Goal: Task Accomplishment & Management: Use online tool/utility

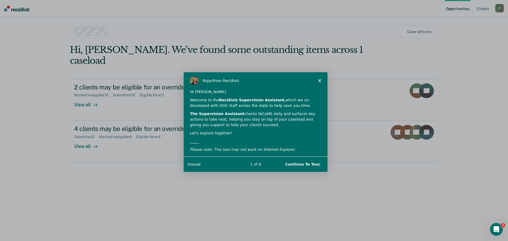
click at [319, 80] on polygon "Close" at bounding box center [319, 80] width 3 height 3
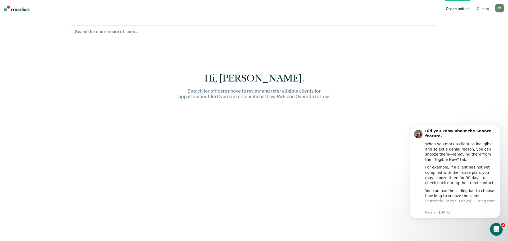
click at [381, 32] on div at bounding box center [254, 32] width 359 height 6
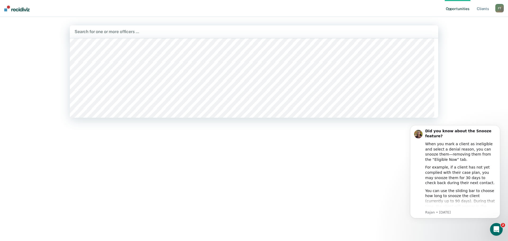
scroll to position [106, 0]
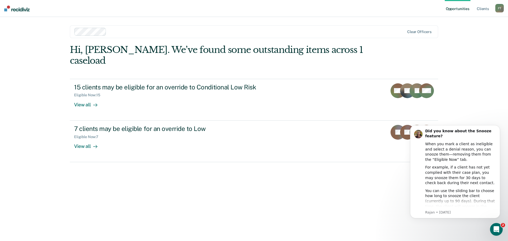
click at [486, 86] on div "Opportunities Client s [PERSON_NAME] Profile How it works Log Out option [PERSO…" at bounding box center [254, 120] width 508 height 241
click at [500, 230] on div "Open Intercom Messenger" at bounding box center [495, 228] width 17 height 17
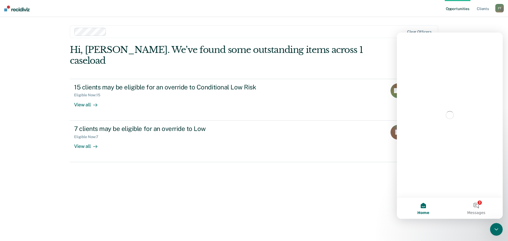
scroll to position [0, 0]
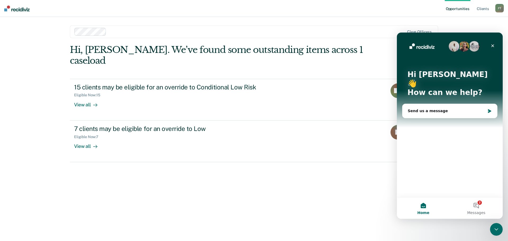
click at [340, 212] on div "Hi, [PERSON_NAME]. We’ve found some outstanding items across 1 caseload 15 clie…" at bounding box center [254, 135] width 369 height 182
click at [493, 46] on icon "Close" at bounding box center [493, 45] width 3 height 3
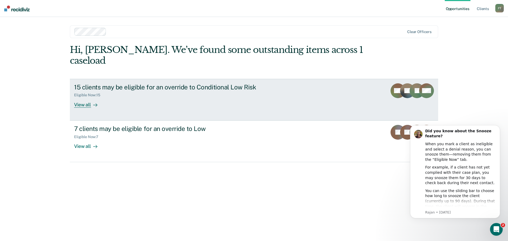
click at [87, 97] on div "View all" at bounding box center [89, 102] width 30 height 10
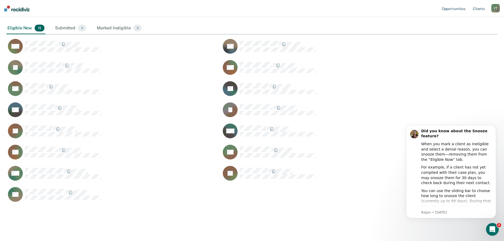
scroll to position [68, 0]
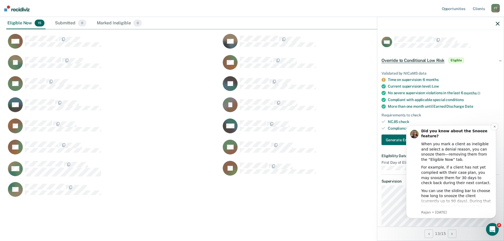
click at [495, 209] on div "Did you know about the Snooze feature? When you mark a client as ineligible and…" at bounding box center [451, 171] width 90 height 93
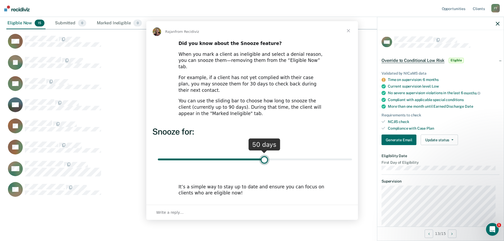
scroll to position [0, 0]
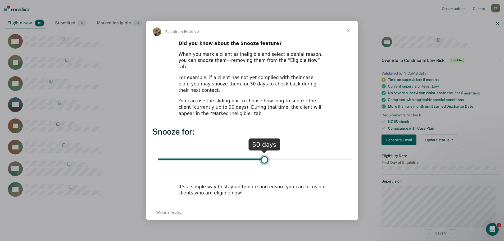
click at [348, 37] on span "Close" at bounding box center [348, 30] width 19 height 19
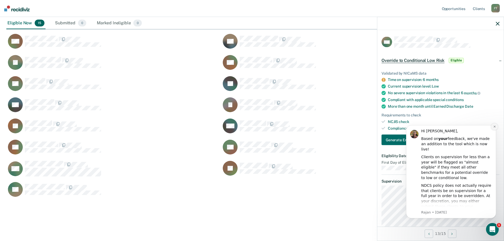
click at [496, 128] on icon "Dismiss notification" at bounding box center [495, 126] width 3 height 3
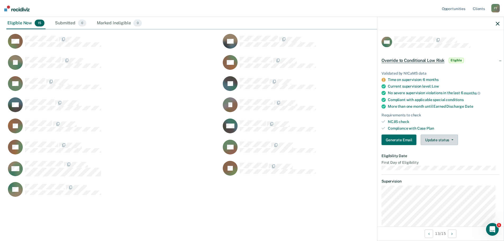
click at [453, 139] on button "Update status" at bounding box center [439, 140] width 37 height 11
click at [453, 140] on icon "button" at bounding box center [453, 140] width 2 height 1
click at [499, 24] on icon "button" at bounding box center [498, 24] width 4 height 4
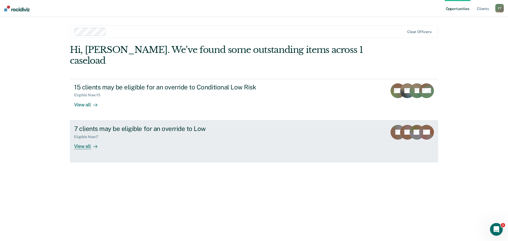
click at [81, 139] on div "View all" at bounding box center [89, 144] width 30 height 10
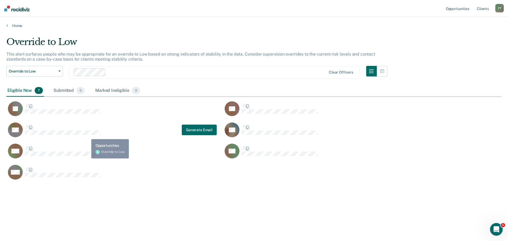
scroll to position [161, 492]
